Goal: Task Accomplishment & Management: Manage account settings

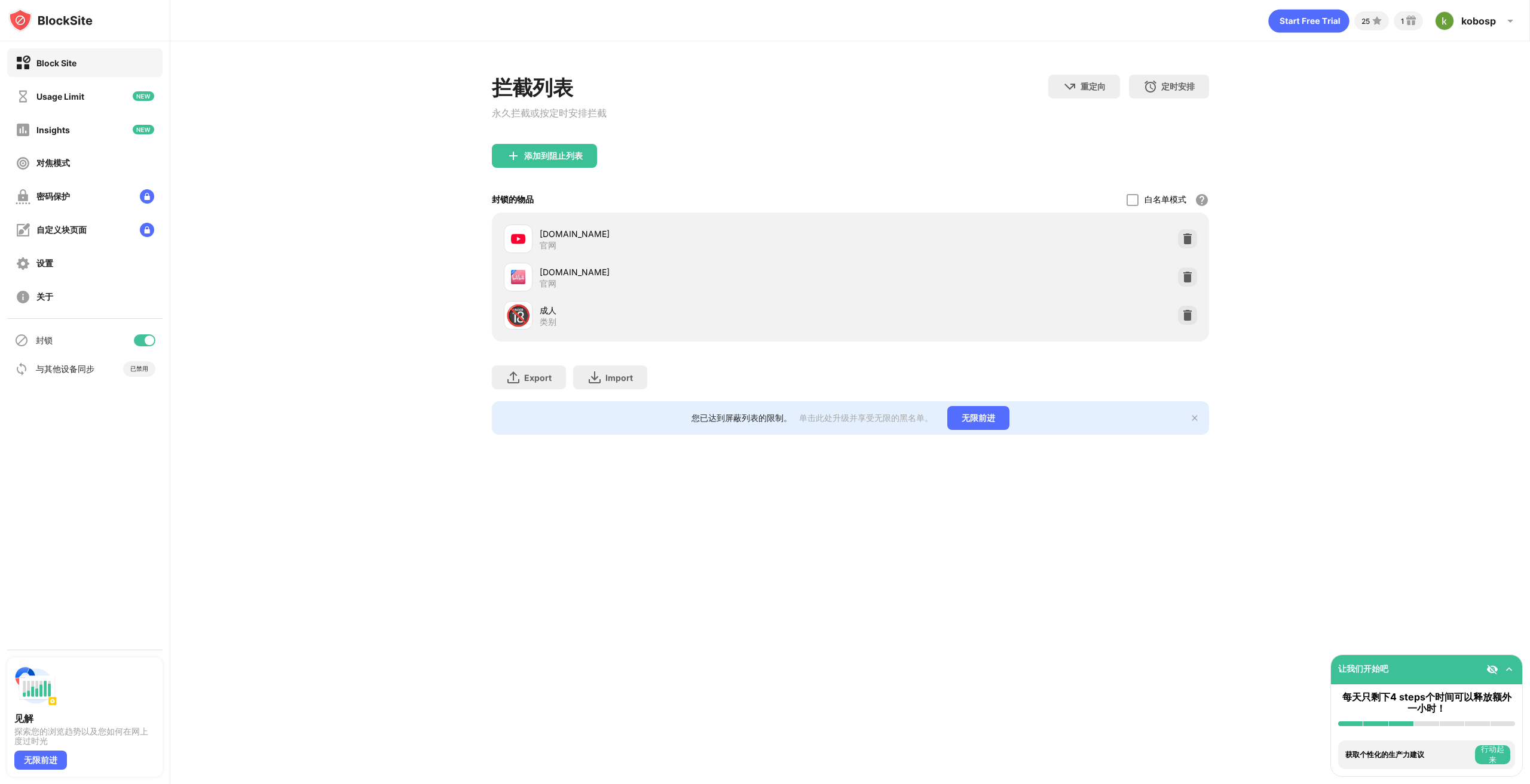
click at [139, 343] on div at bounding box center [145, 341] width 22 height 12
click at [610, 267] on div "[DOMAIN_NAME] 官网" at bounding box center [677, 277] width 347 height 29
click at [590, 276] on div "[DOMAIN_NAME]" at bounding box center [695, 272] width 311 height 13
click at [575, 279] on div "[DOMAIN_NAME]" at bounding box center [695, 272] width 311 height 13
click at [663, 282] on div "[DOMAIN_NAME] 官网" at bounding box center [695, 277] width 311 height 23
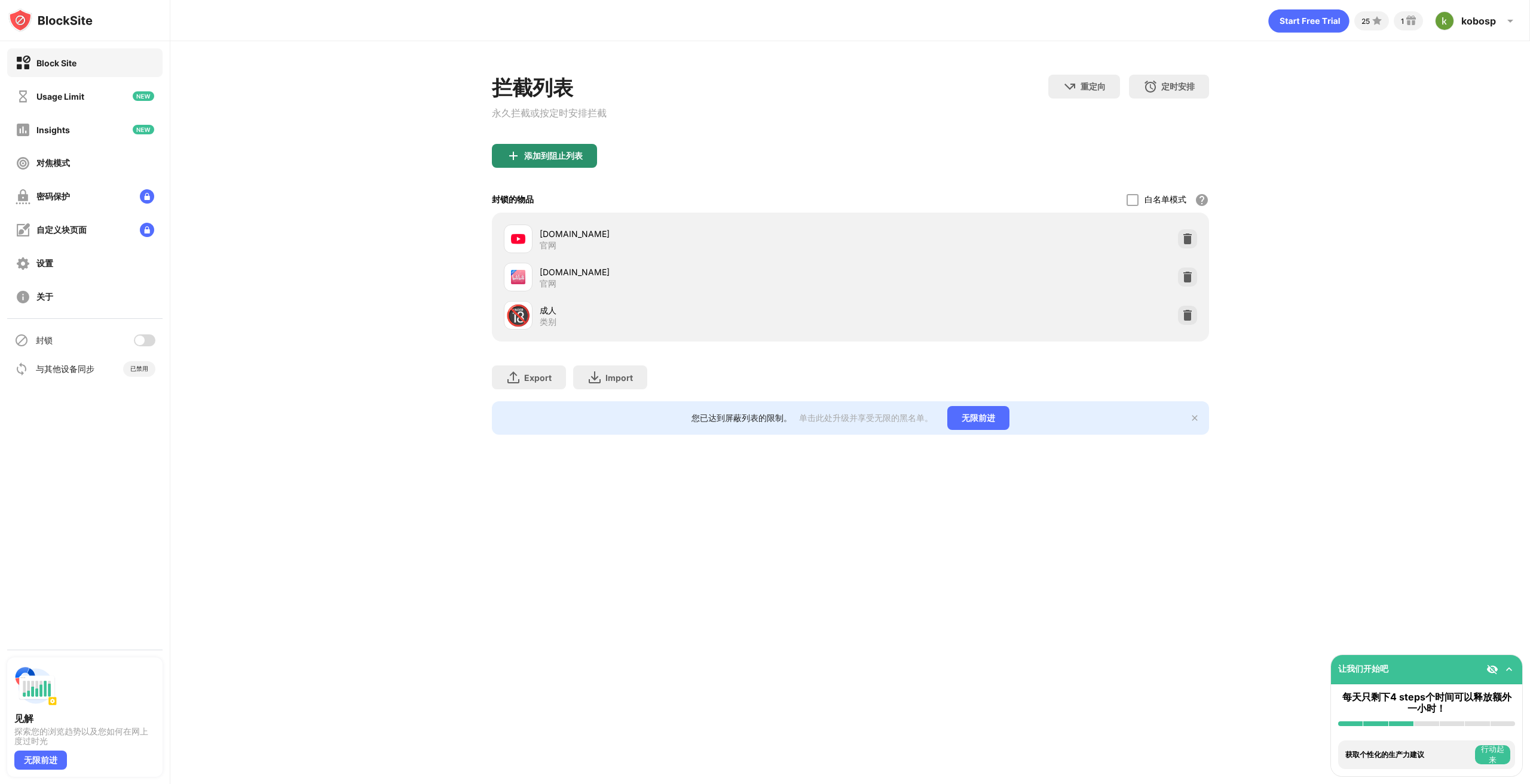
click at [565, 155] on div "添加到阻止列表" at bounding box center [554, 156] width 59 height 10
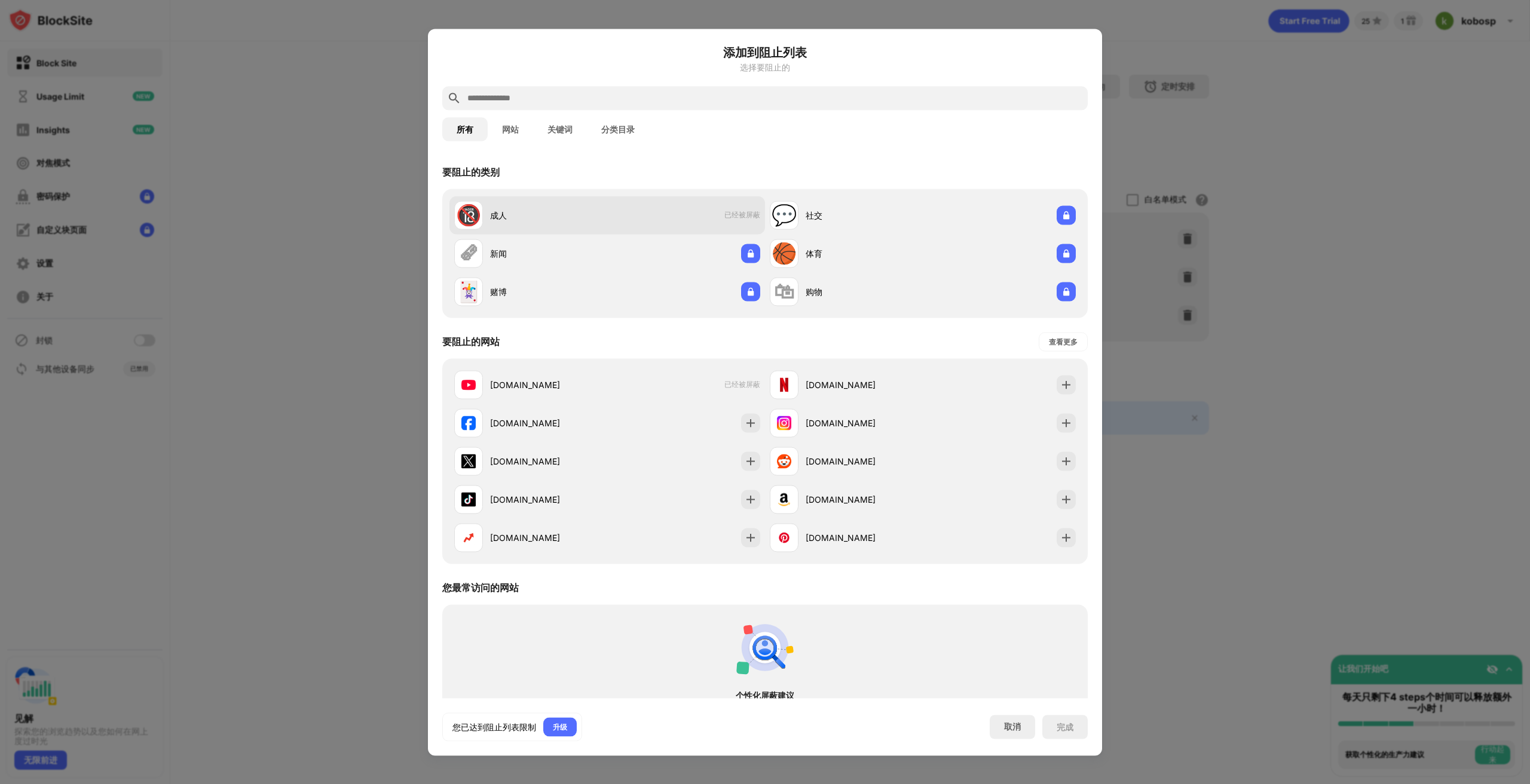
click at [727, 215] on span "已经被屏蔽" at bounding box center [743, 216] width 36 height 10
click at [732, 214] on span "已经被屏蔽" at bounding box center [743, 216] width 36 height 10
click at [494, 215] on div "成人" at bounding box center [548, 215] width 117 height 13
click at [509, 133] on button "网站" at bounding box center [510, 129] width 45 height 24
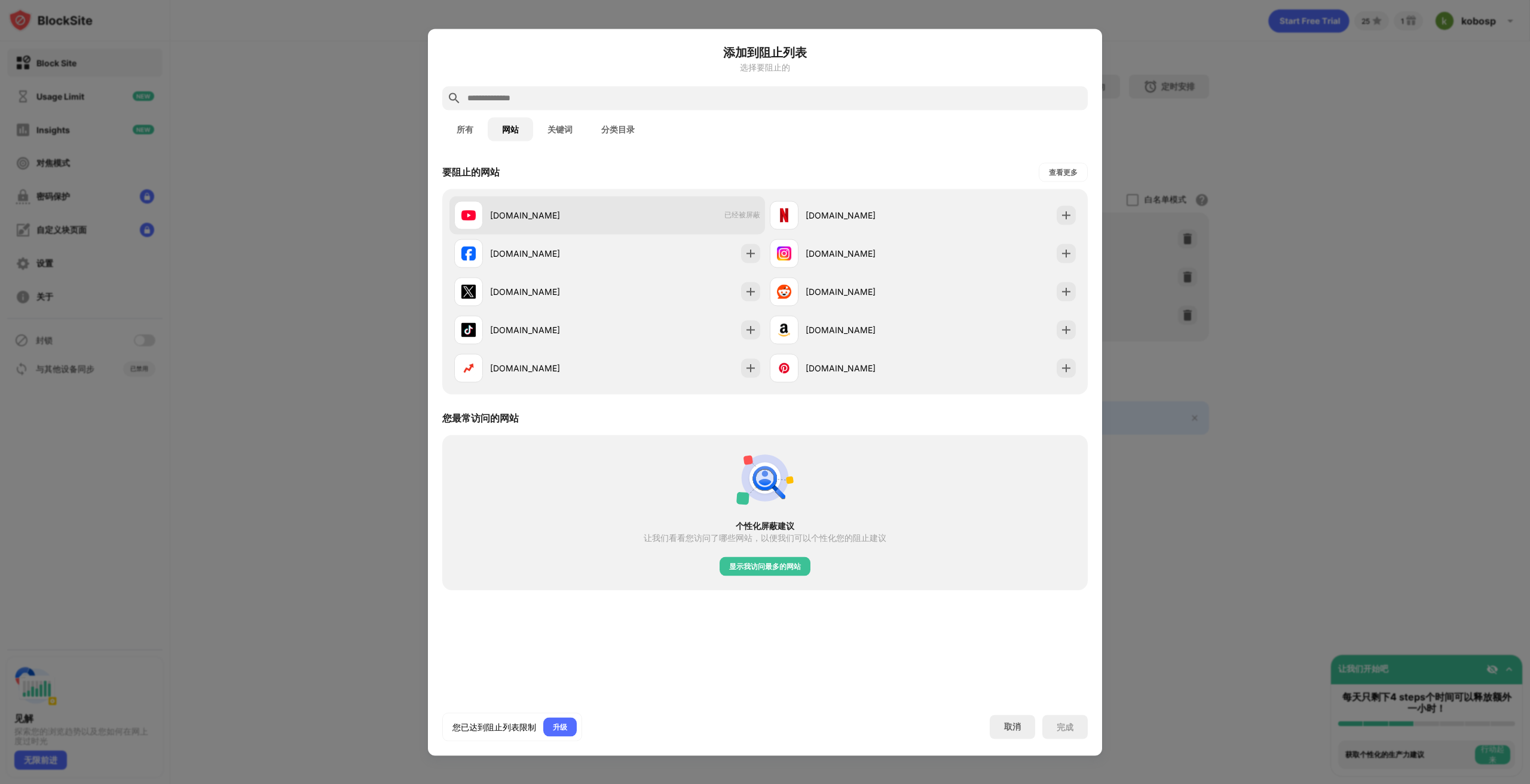
click at [539, 216] on div "[DOMAIN_NAME]" at bounding box center [548, 215] width 117 height 13
click at [632, 215] on div "[DOMAIN_NAME] 已经被屏蔽" at bounding box center [608, 215] width 316 height 38
click at [633, 136] on button "分类目录" at bounding box center [618, 129] width 62 height 24
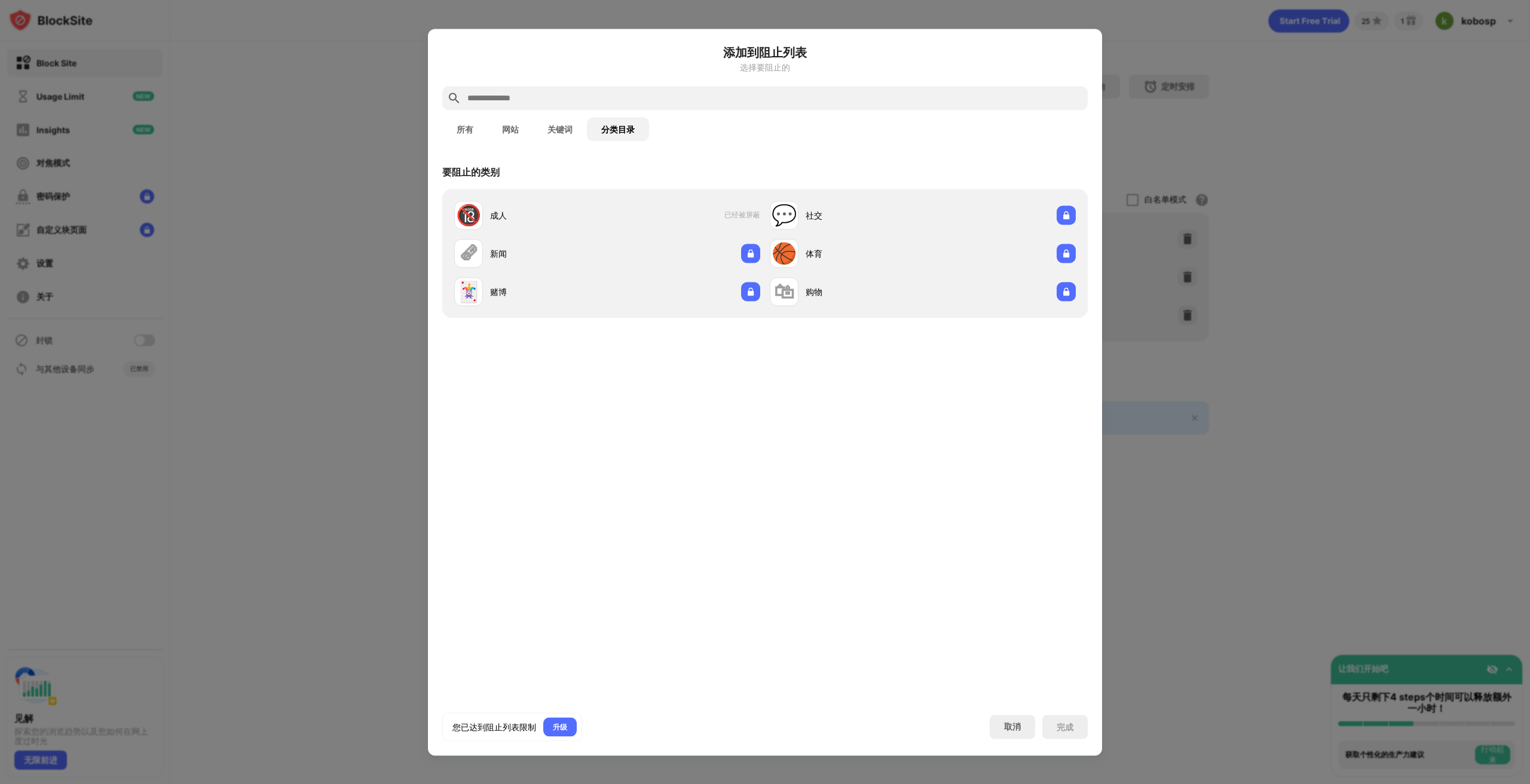
click at [594, 129] on button "分类目录" at bounding box center [618, 129] width 62 height 24
click at [627, 130] on button "分类目录" at bounding box center [618, 129] width 62 height 24
click at [564, 131] on button "关键词" at bounding box center [560, 129] width 54 height 24
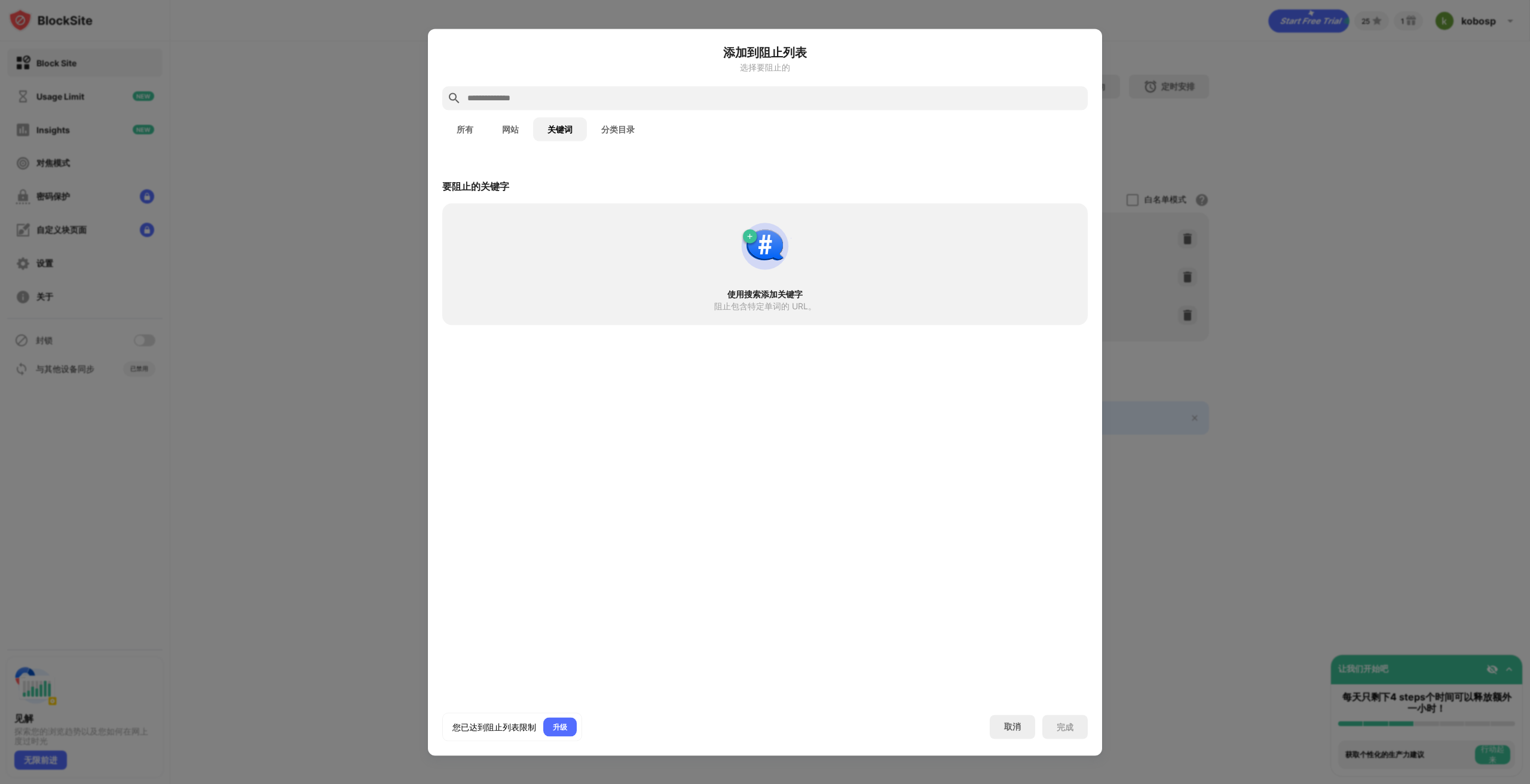
click at [564, 131] on button "关键词" at bounding box center [560, 129] width 54 height 24
click at [520, 133] on button "网站" at bounding box center [510, 129] width 45 height 24
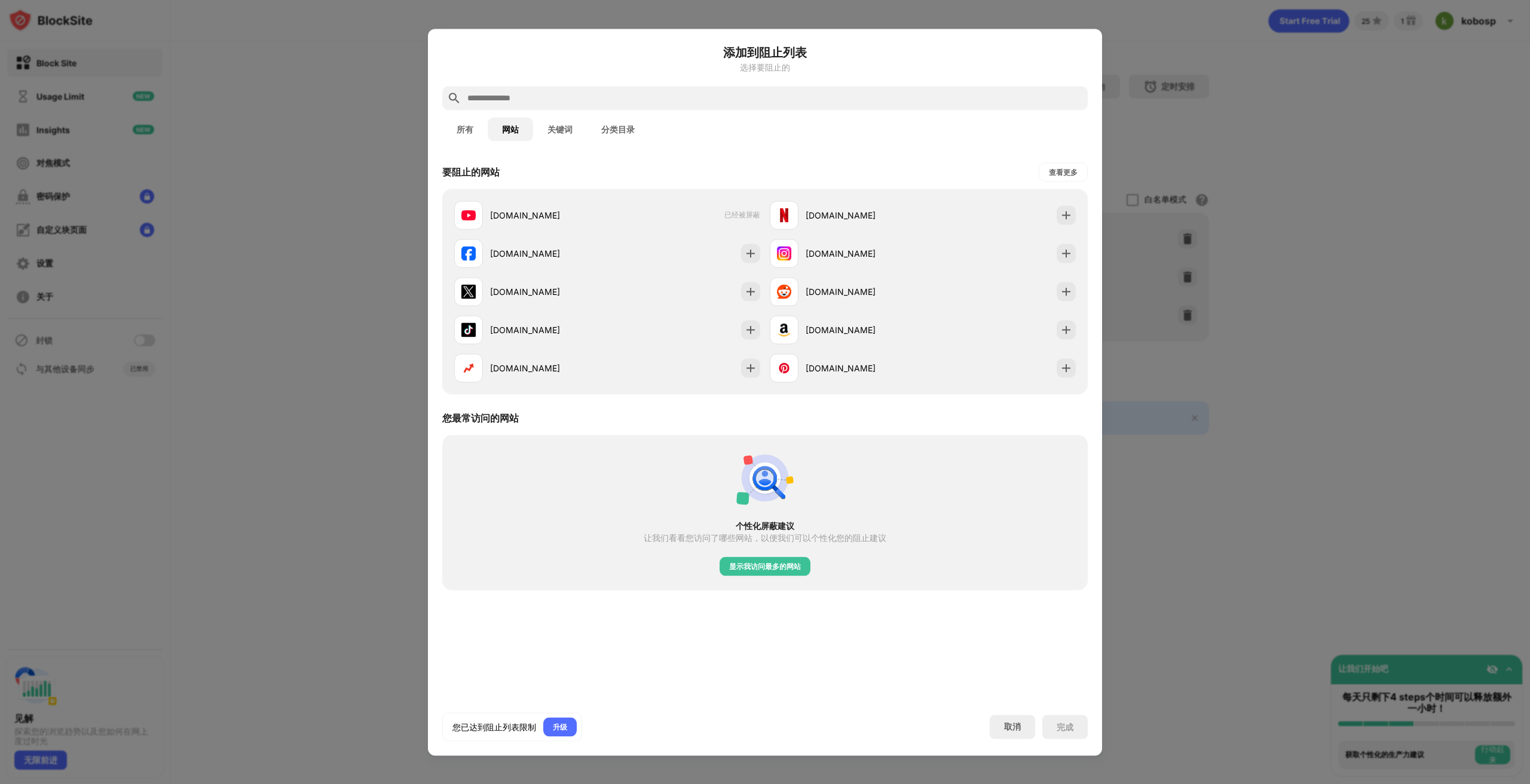
click at [468, 130] on button "所有" at bounding box center [465, 129] width 45 height 24
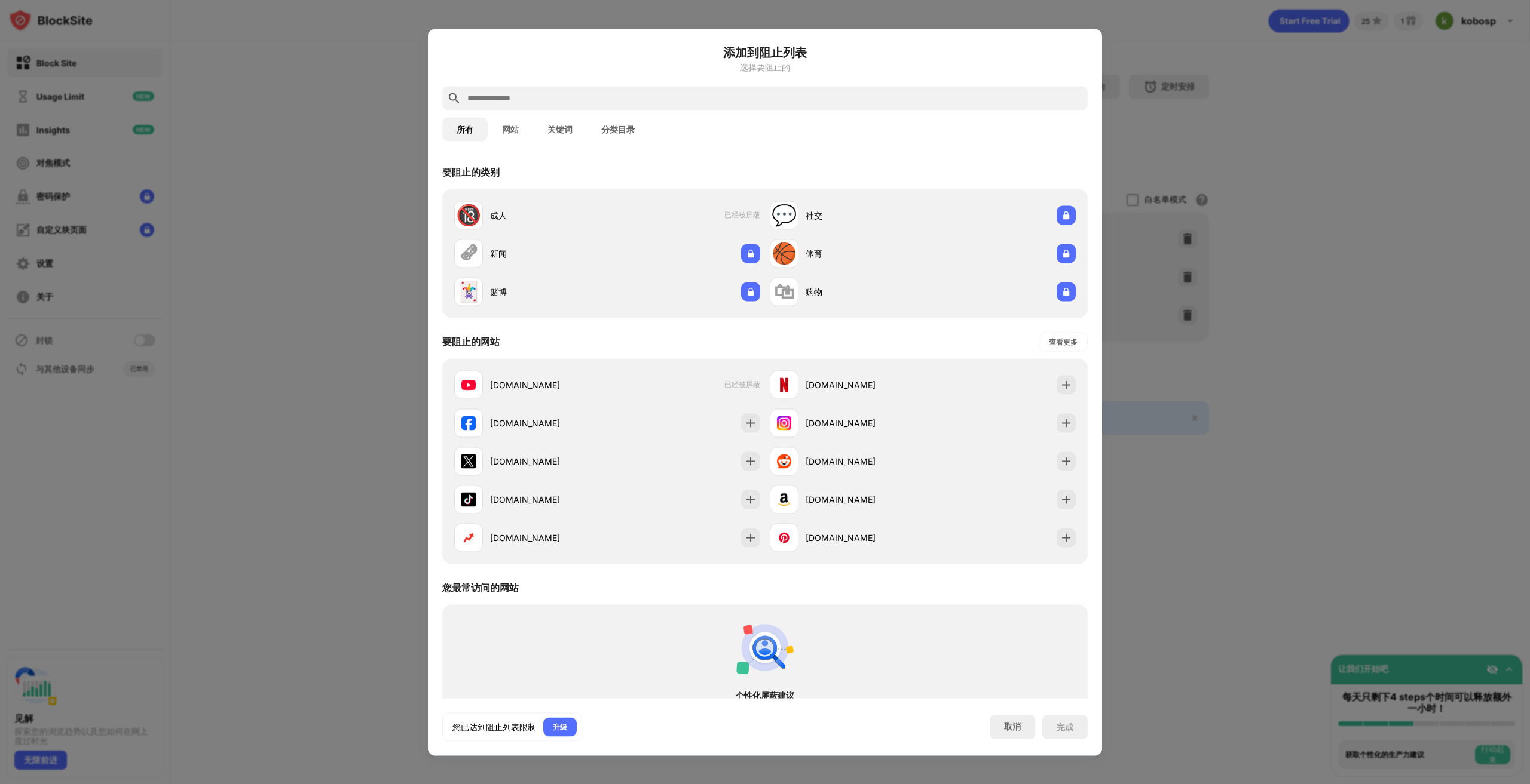
click at [1174, 125] on div at bounding box center [765, 392] width 1530 height 784
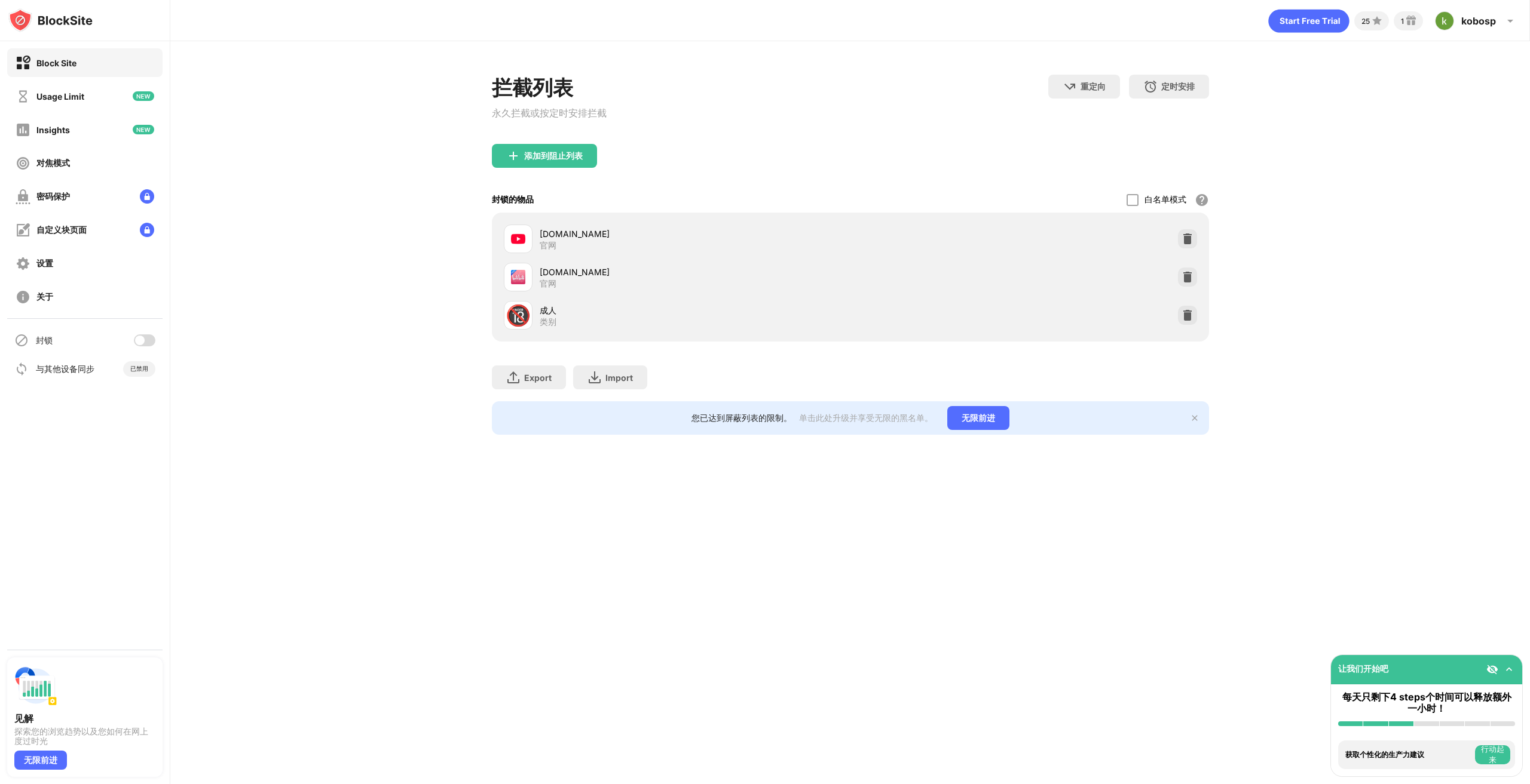
click at [542, 310] on div "成人" at bounding box center [695, 310] width 311 height 13
click at [530, 312] on div "🔞" at bounding box center [518, 316] width 25 height 25
click at [572, 324] on div "成人 类别" at bounding box center [695, 315] width 311 height 23
click at [150, 343] on div at bounding box center [145, 341] width 22 height 12
